Goal: Task Accomplishment & Management: Manage account settings

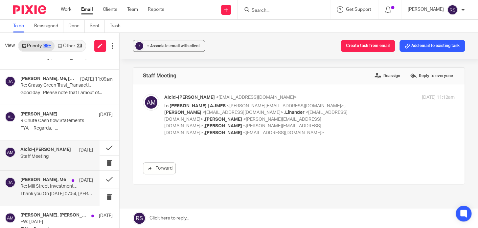
click at [43, 196] on p "Thank you On 11 Aug 2025, at 07:54, Rita..." at bounding box center [56, 194] width 73 height 6
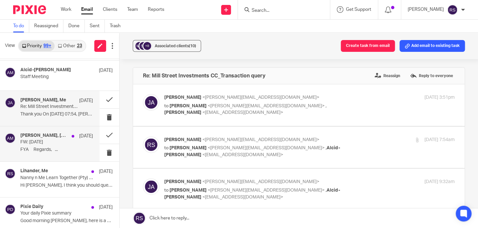
scroll to position [328, 0]
